Goal: Transaction & Acquisition: Subscribe to service/newsletter

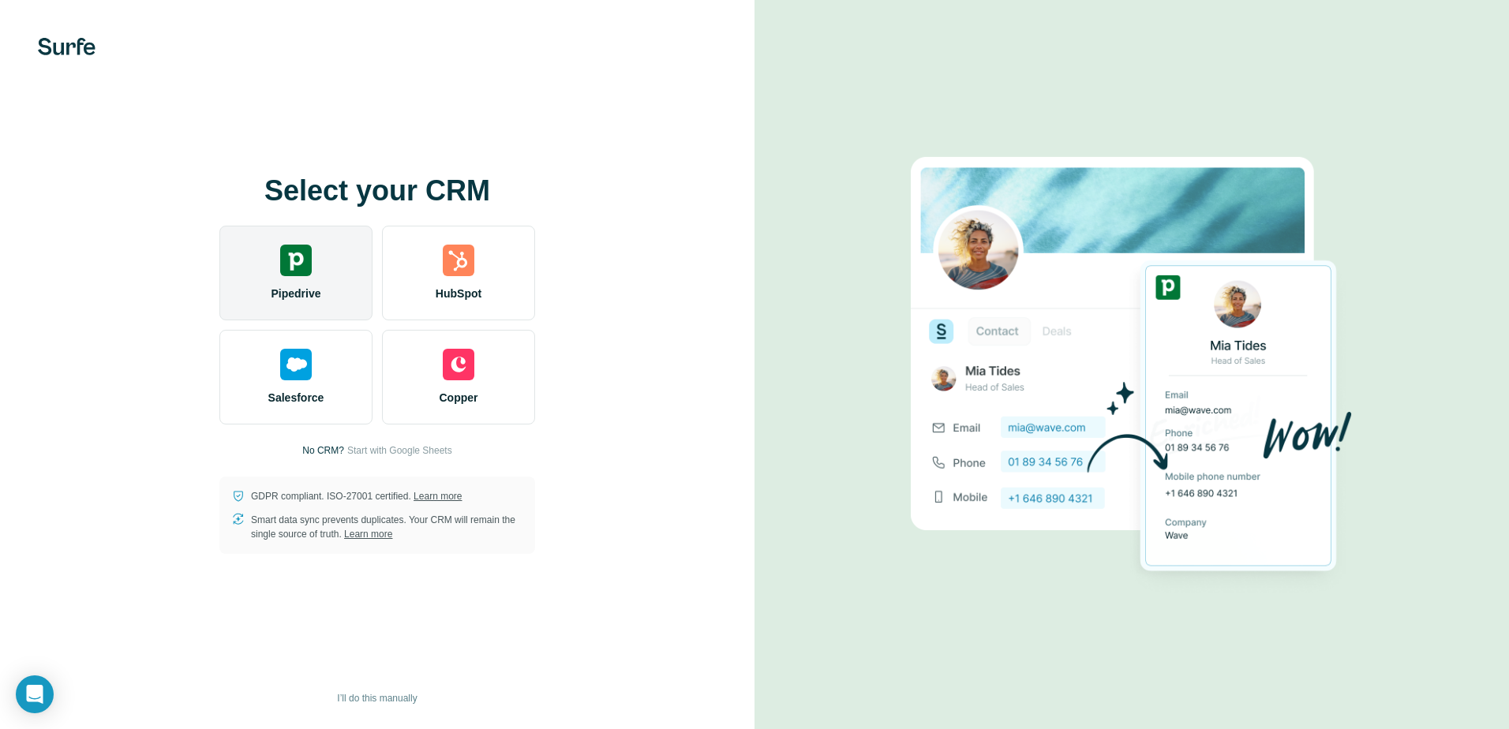
click at [298, 263] on div at bounding box center [296, 261] width 32 height 32
